Goal: Task Accomplishment & Management: Manage account settings

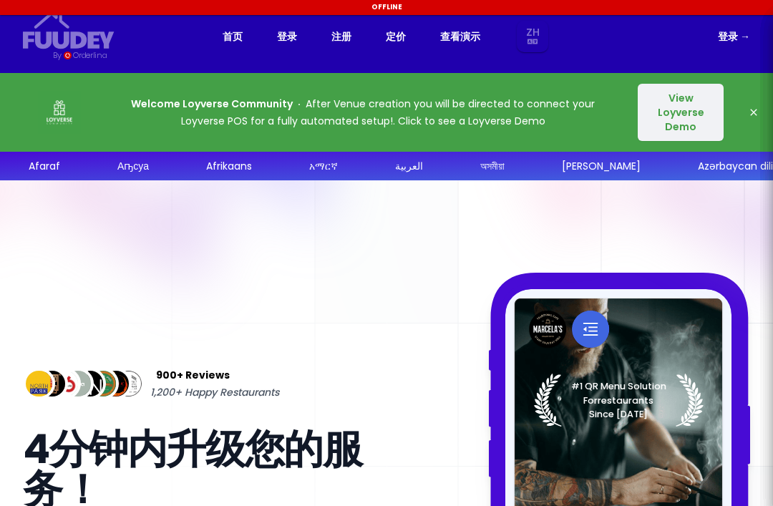
select select "zh"
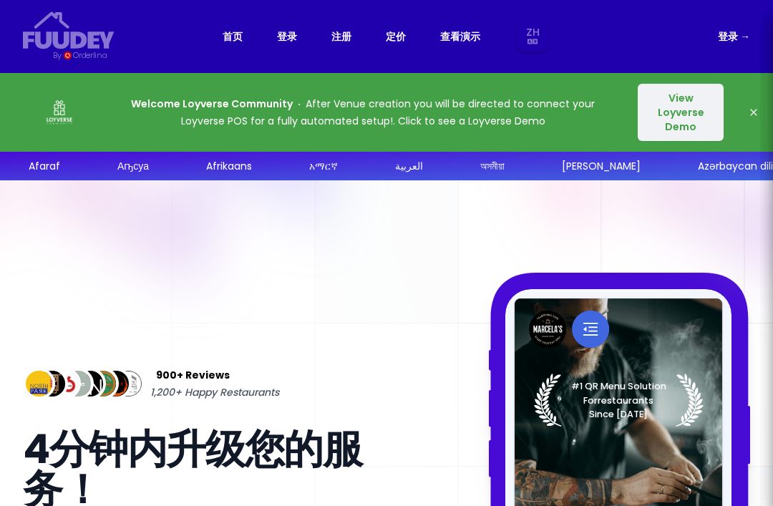
click at [398, 39] on link "定价" at bounding box center [396, 36] width 20 height 17
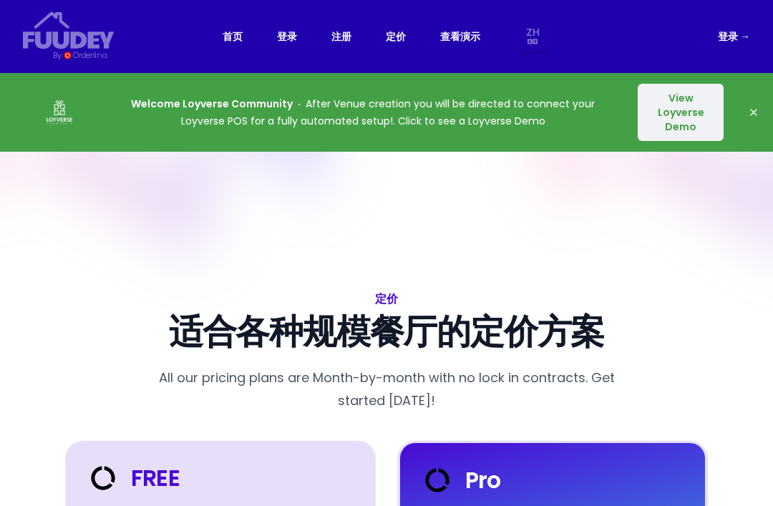
select select "zh"
click at [398, 38] on link "定价" at bounding box center [396, 36] width 20 height 17
select select "zh"
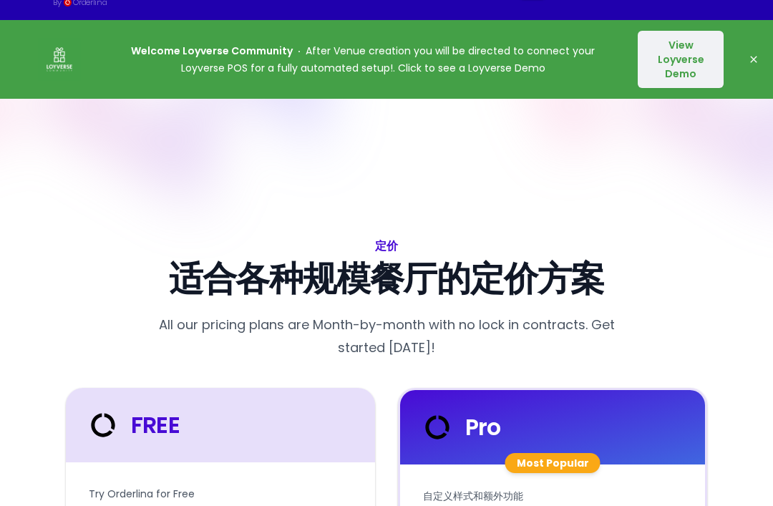
select select "zh"
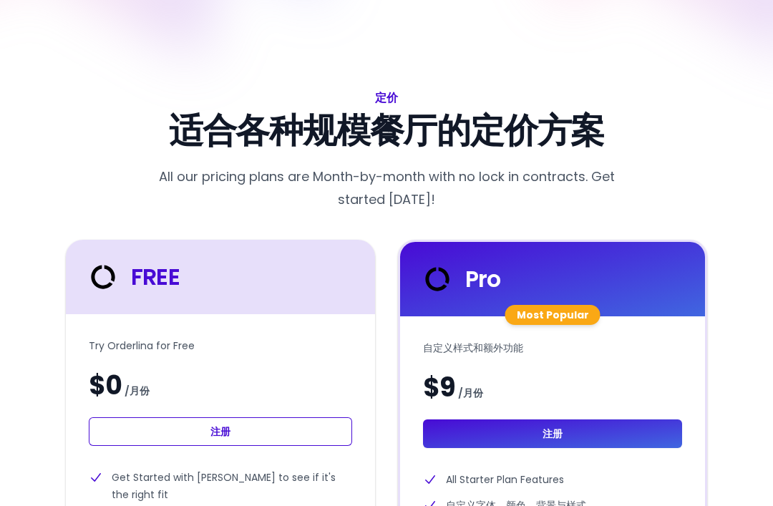
select select "zh"
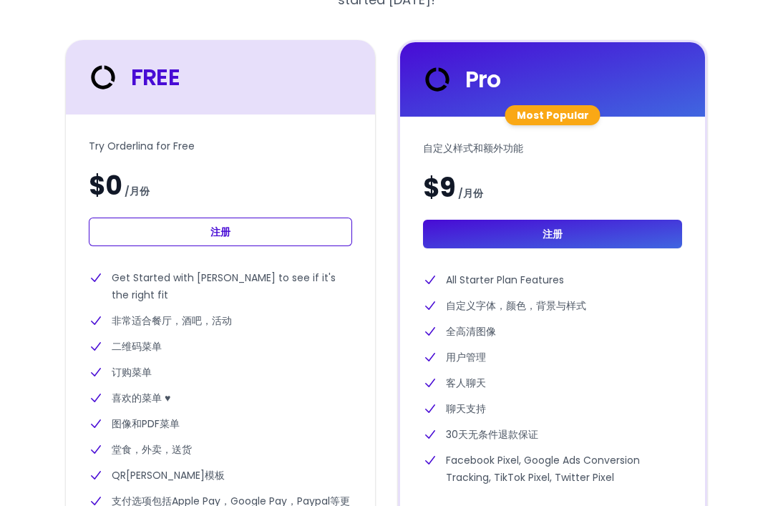
scroll to position [401, 0]
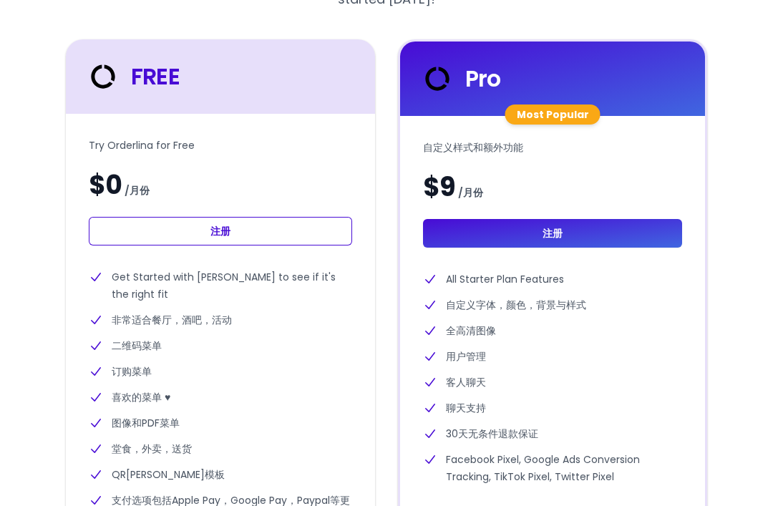
click at [307, 218] on link "注册" at bounding box center [220, 232] width 263 height 29
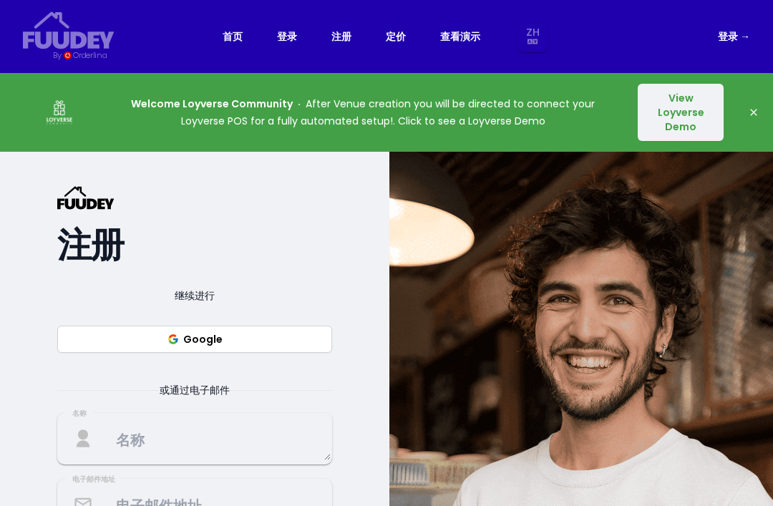
select select "zh"
click at [284, 329] on button "Google" at bounding box center [194, 339] width 275 height 27
select select "zh"
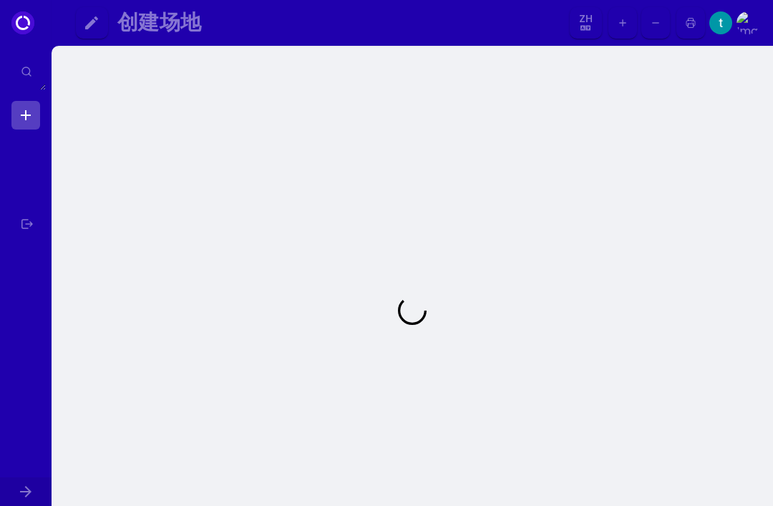
select select "zh"
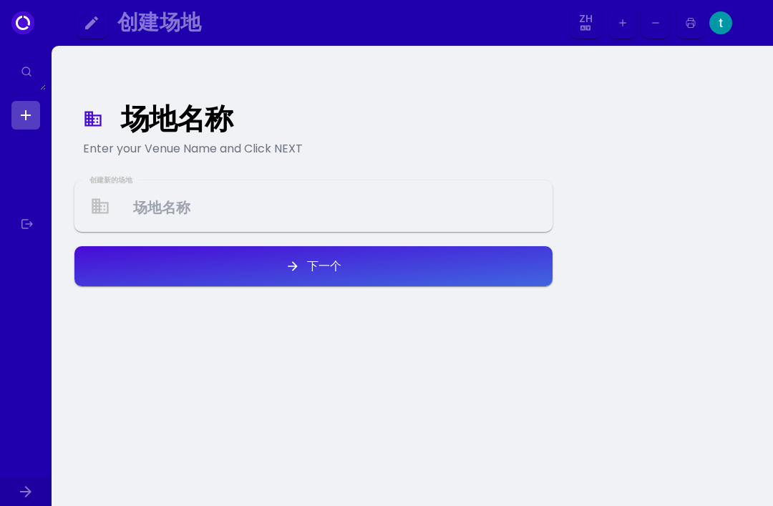
click at [352, 205] on Venue at bounding box center [313, 206] width 475 height 42
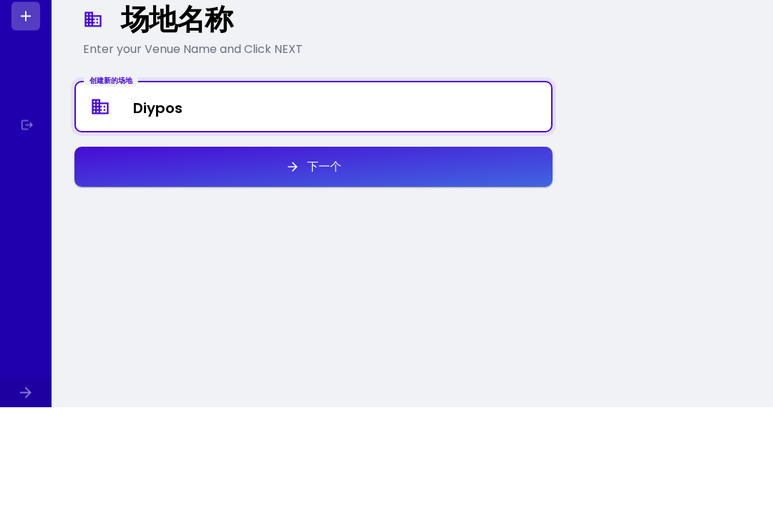
type Venue "Diypos"
click at [450, 246] on button "下一个" at bounding box center [313, 266] width 478 height 40
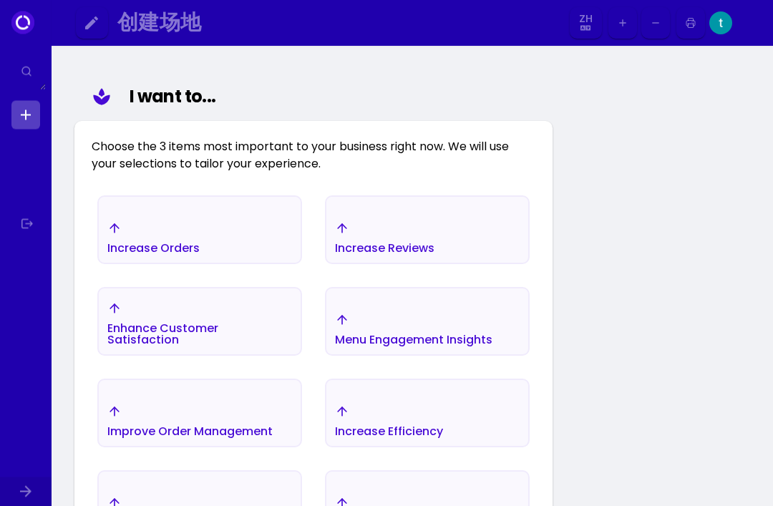
scroll to position [166, 0]
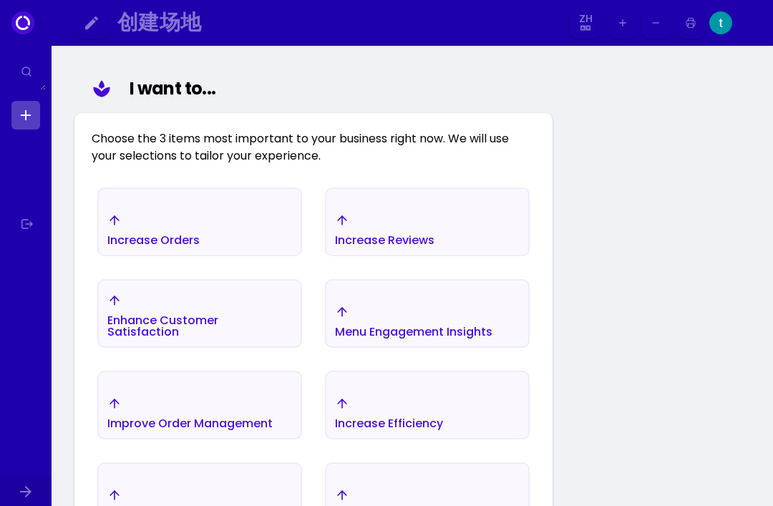
click at [226, 242] on div "Increase Orders" at bounding box center [200, 230] width 202 height 50
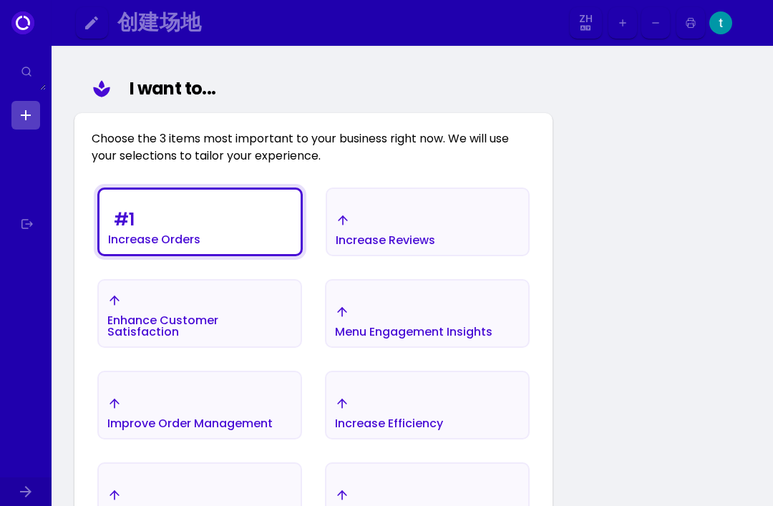
click at [21, 110] on link at bounding box center [25, 115] width 29 height 29
select select "zh"
click at [728, 24] on img at bounding box center [721, 22] width 23 height 23
click at [25, 118] on link at bounding box center [25, 115] width 29 height 29
select select "zh"
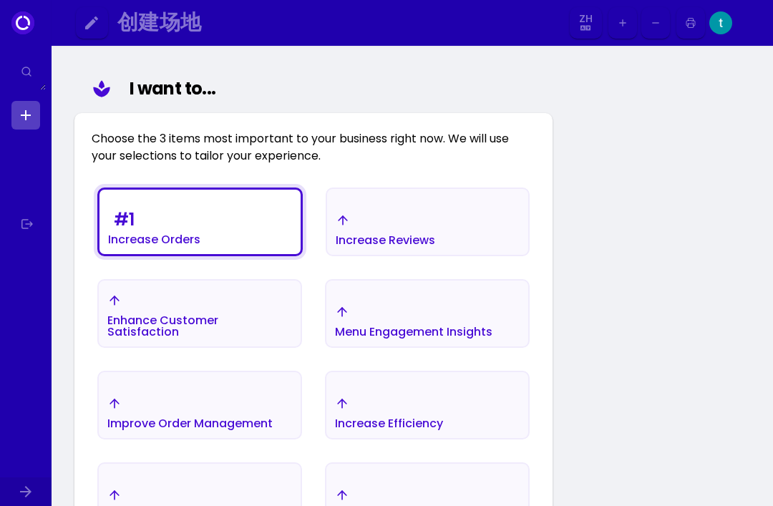
click at [589, 15] on select "Zh Aa Ab Af Am Ar As Ay Az Ba Be Bg Bh Bi Bn Bo Br Ca Co Cs Cy Da De Dz El En E…" at bounding box center [586, 23] width 26 height 32
click at [30, 32] on div at bounding box center [22, 22] width 23 height 23
click at [29, 221] on link at bounding box center [25, 224] width 29 height 29
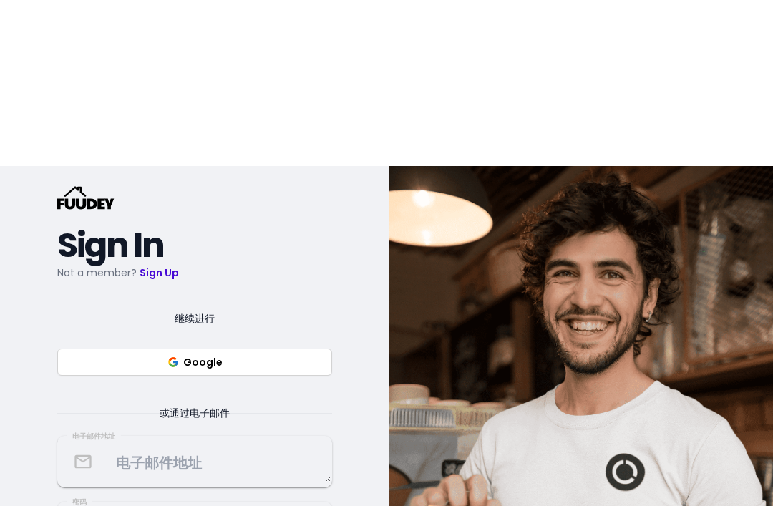
select select "zh"
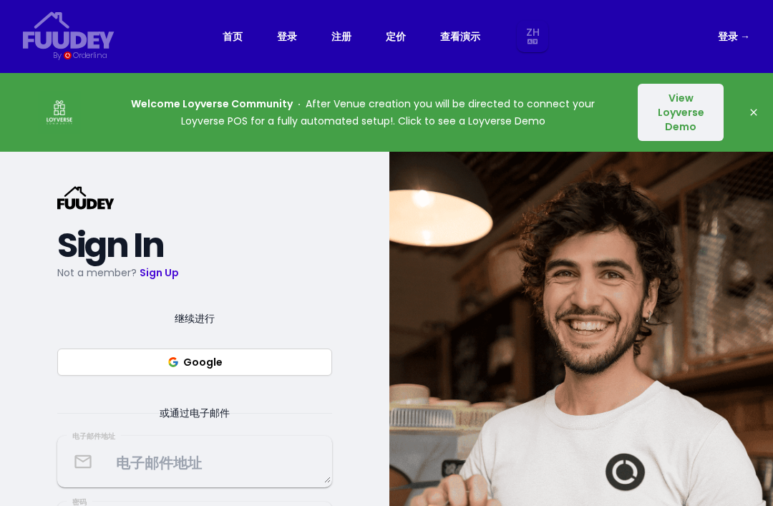
click at [463, 35] on link "查看演示" at bounding box center [460, 36] width 40 height 17
select select "zh"
click at [738, 35] on link "登录 →" at bounding box center [734, 36] width 32 height 17
select select "zh"
click at [729, 40] on link "登录 →" at bounding box center [734, 36] width 32 height 17
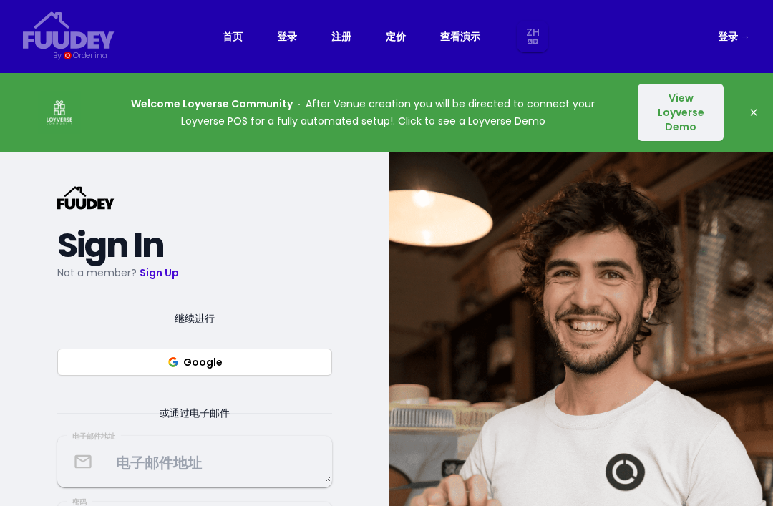
select select "zh"
click at [728, 39] on link "登录 →" at bounding box center [734, 36] width 32 height 17
select select "zh"
click at [203, 327] on span "继续进行" at bounding box center [195, 318] width 74 height 17
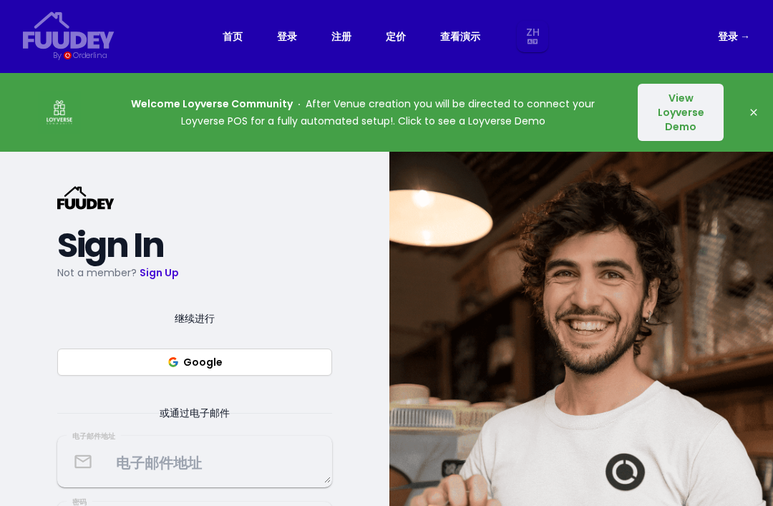
click at [229, 376] on button "Google" at bounding box center [194, 362] width 275 height 27
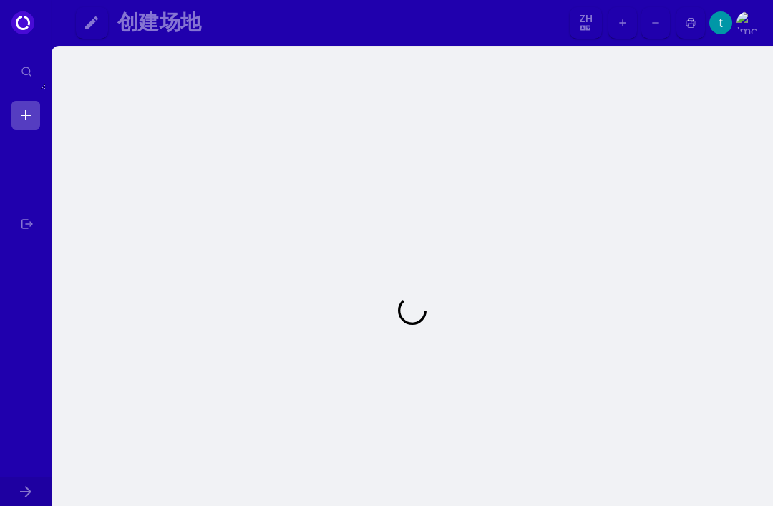
select select "zh"
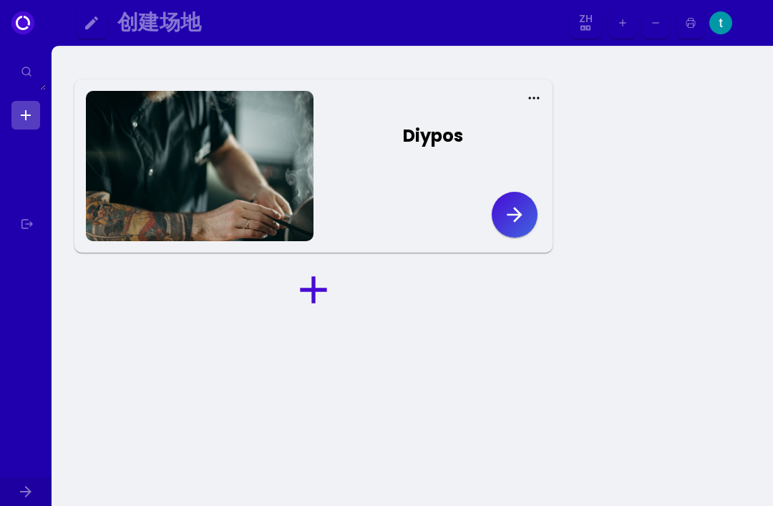
select select "zh"
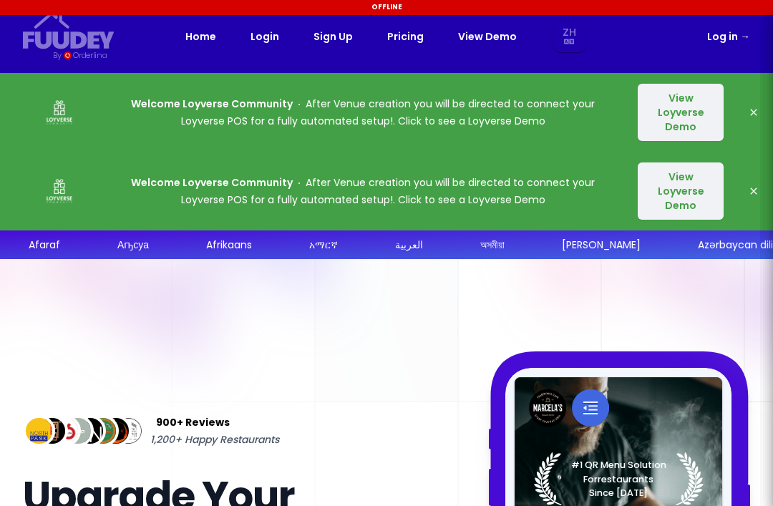
select select "zh"
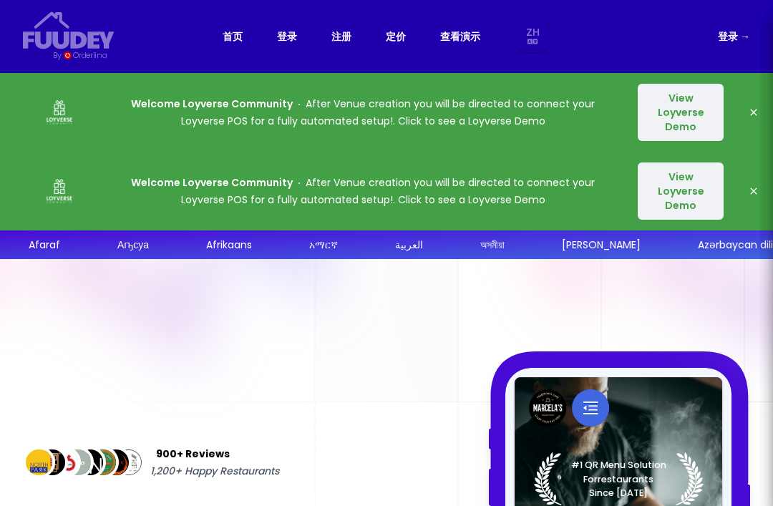
select select "zh"
click at [732, 33] on link "登录 →" at bounding box center [734, 36] width 32 height 17
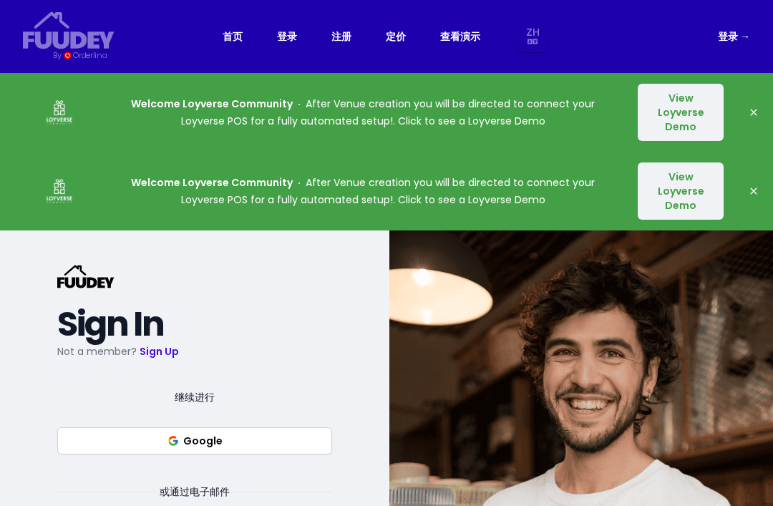
select select "zh"
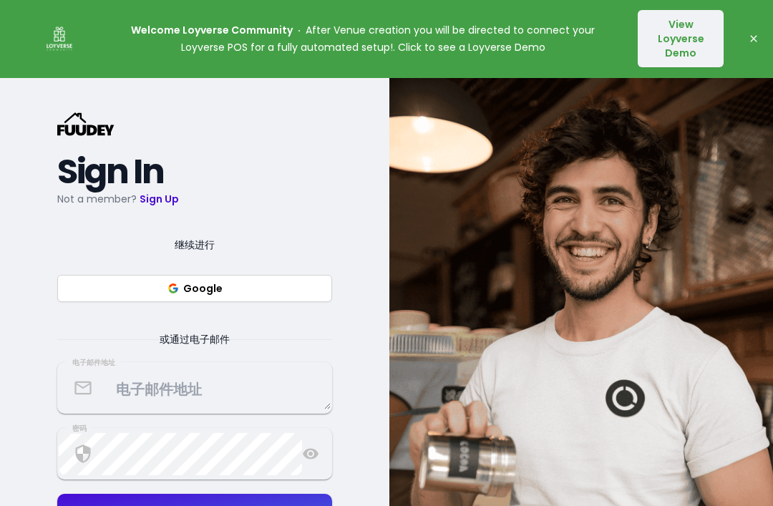
scroll to position [168, 0]
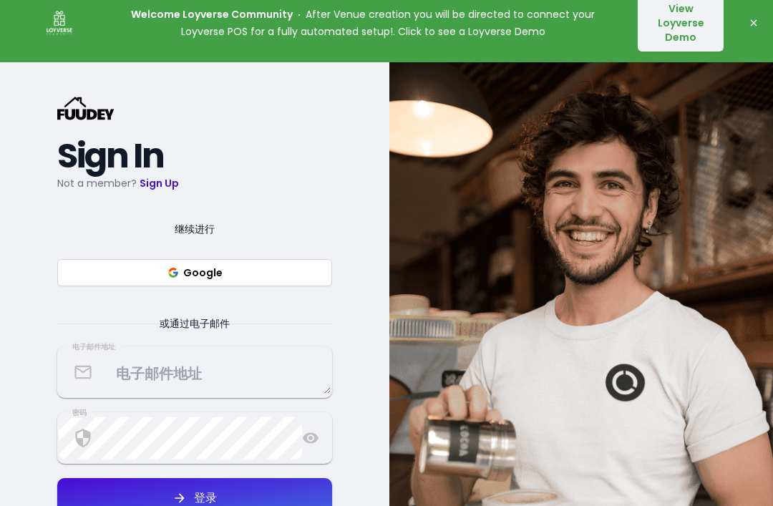
select select "zh"
click at [270, 287] on button "Google" at bounding box center [194, 273] width 275 height 27
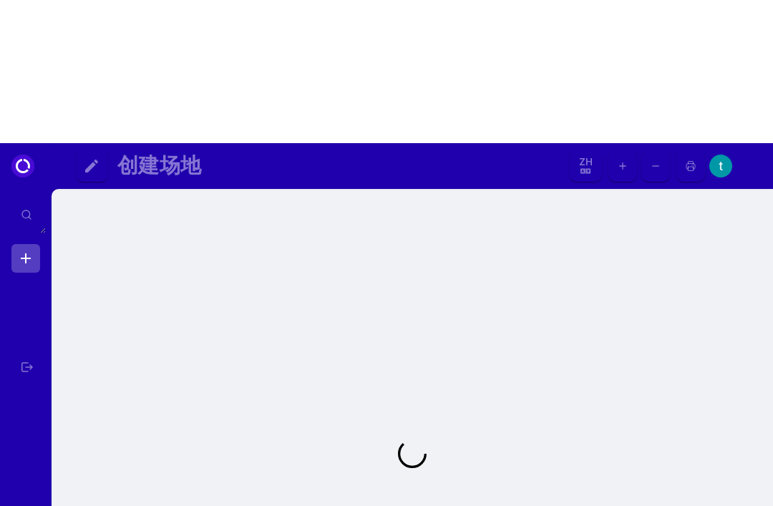
scroll to position [191, 0]
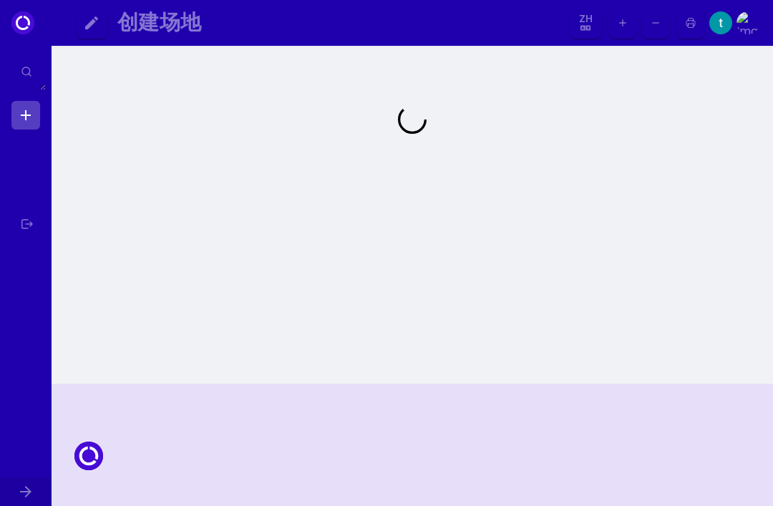
select select "zh"
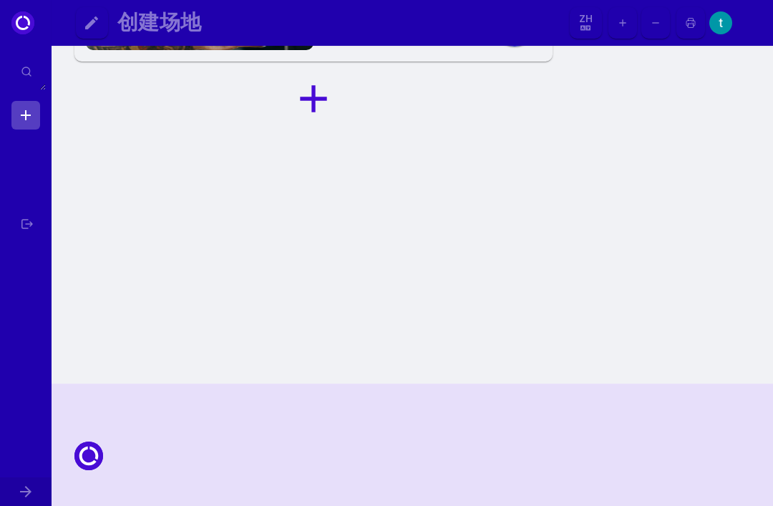
click at [20, 500] on icon at bounding box center [25, 491] width 17 height 17
select select "zh"
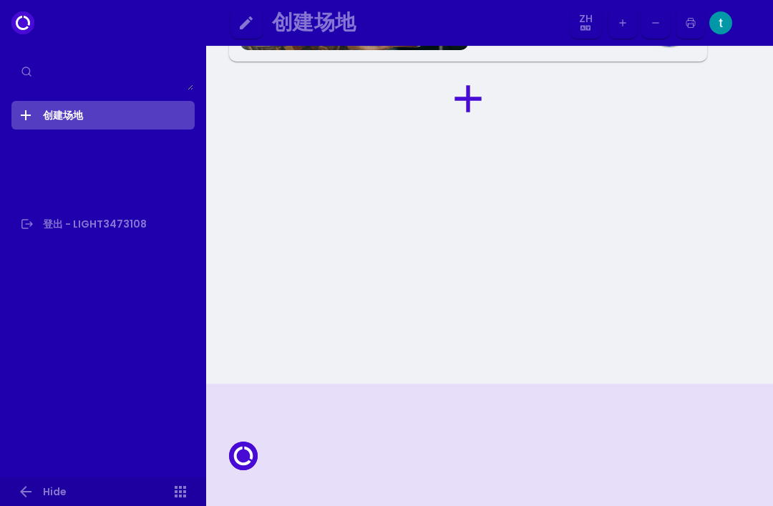
click at [42, 495] on link "Hide" at bounding box center [103, 492] width 206 height 29
select select "zh"
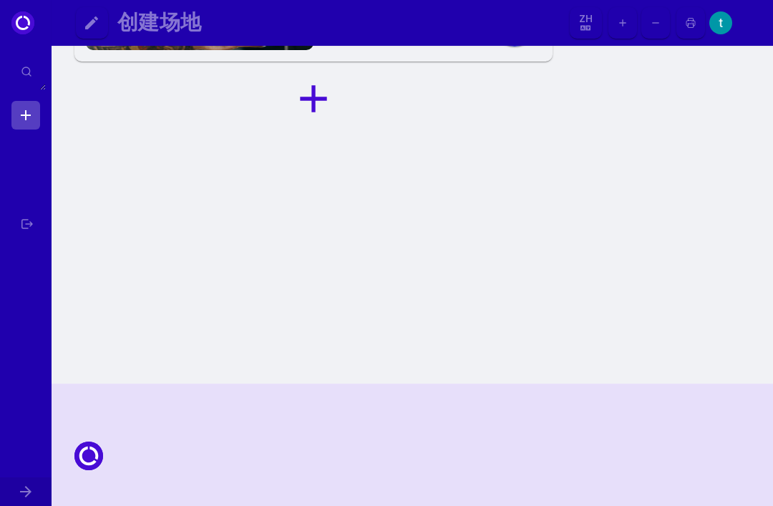
click at [34, 220] on link at bounding box center [25, 224] width 29 height 29
select select "zh"
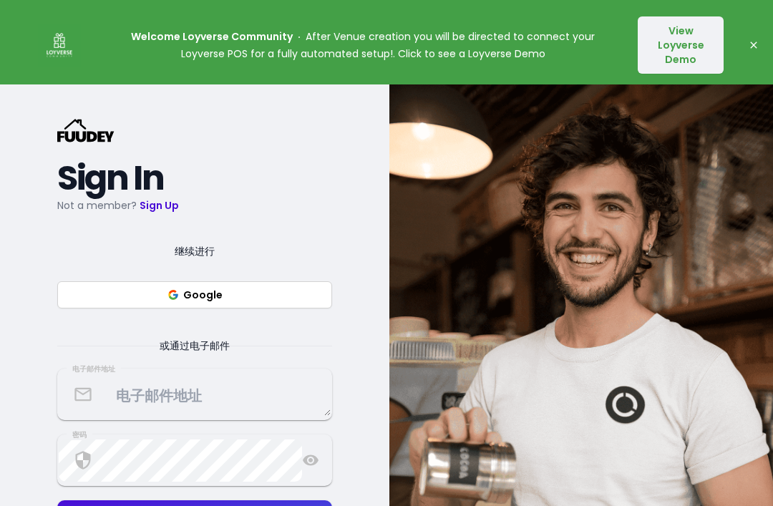
select select "zh"
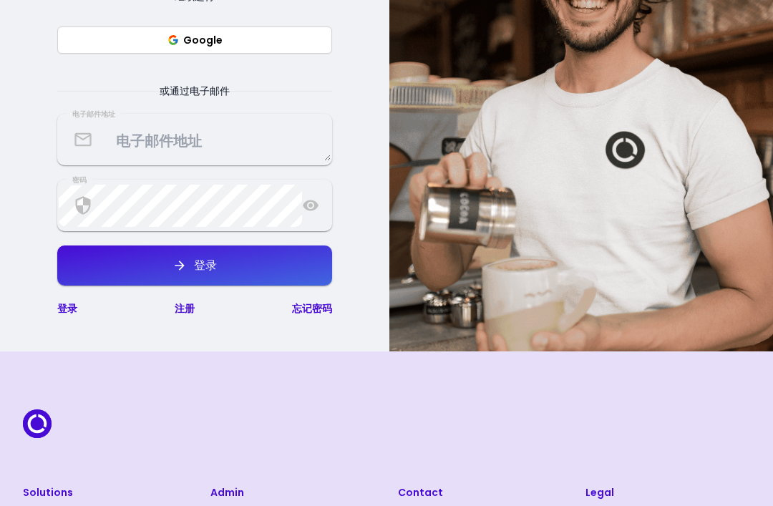
select select "zh"
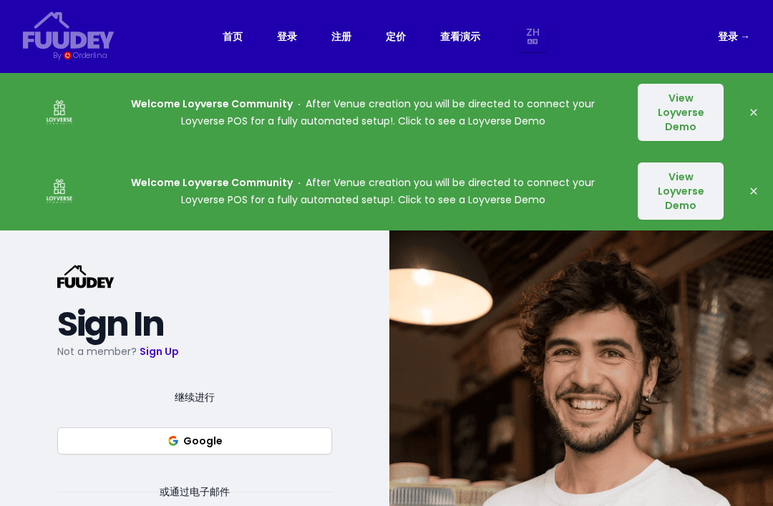
select select "zh"
click at [464, 29] on link "查看演示" at bounding box center [460, 36] width 40 height 17
select select "zh"
